Goal: Find specific page/section: Find specific page/section

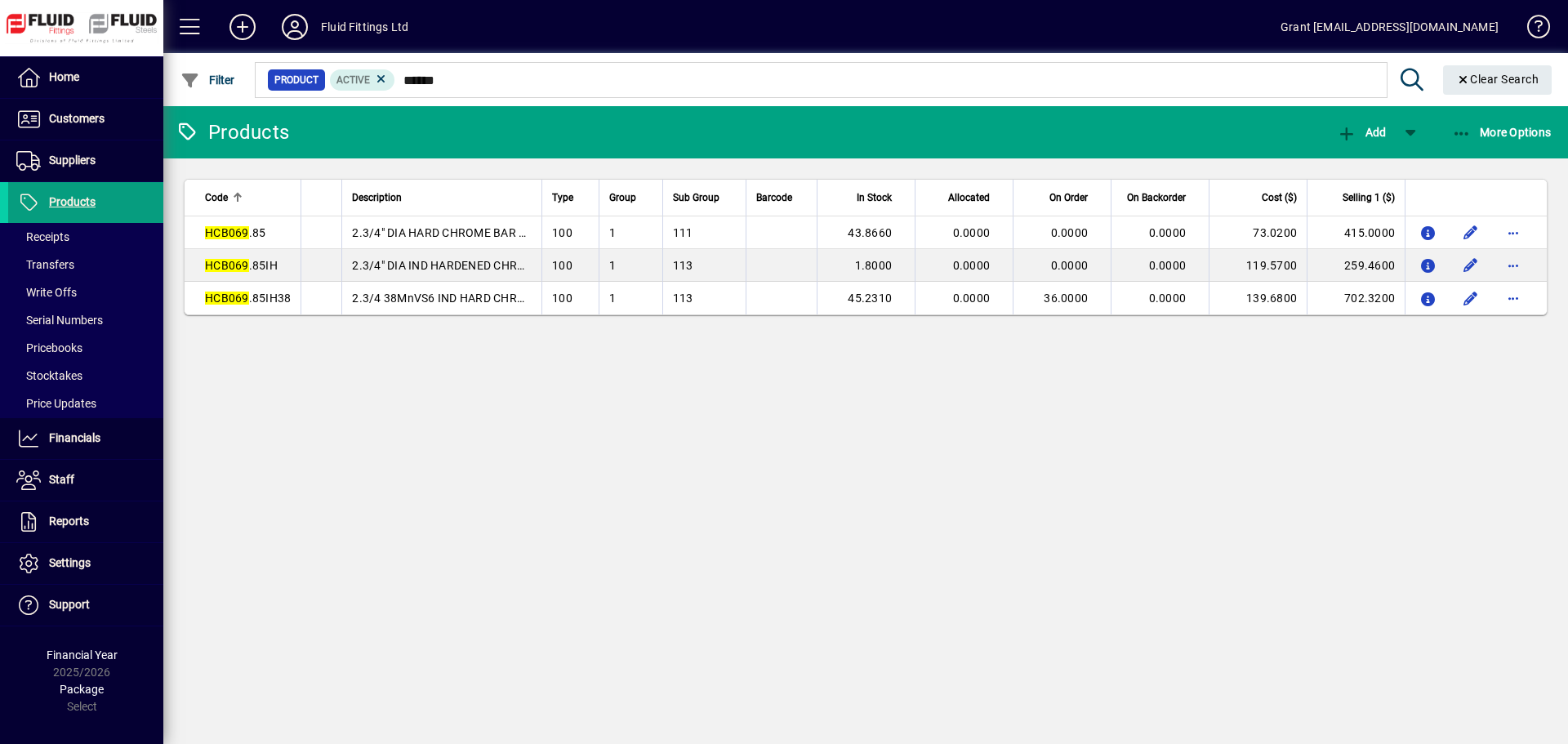
type input "******"
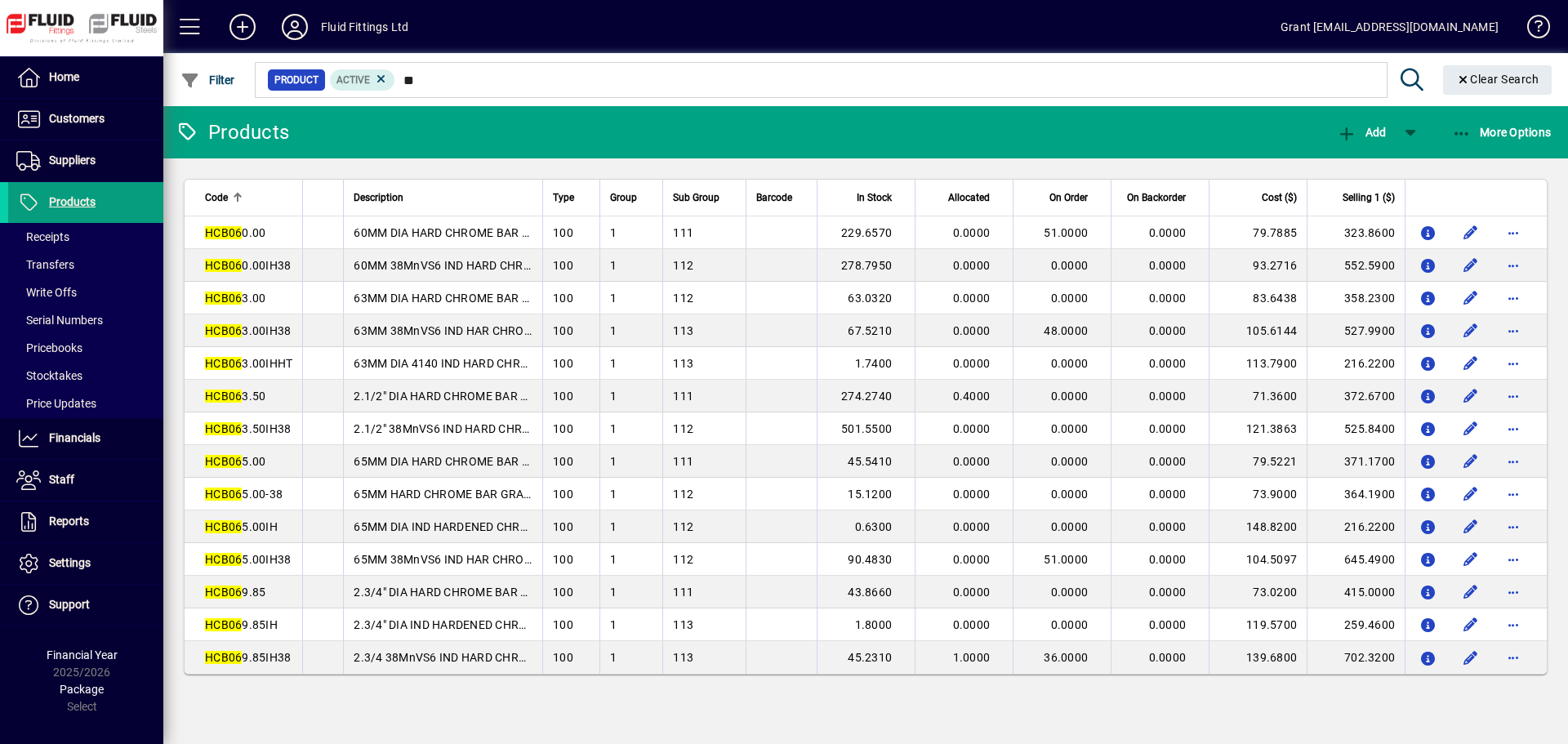
type input "*"
